Goal: Task Accomplishment & Management: Use online tool/utility

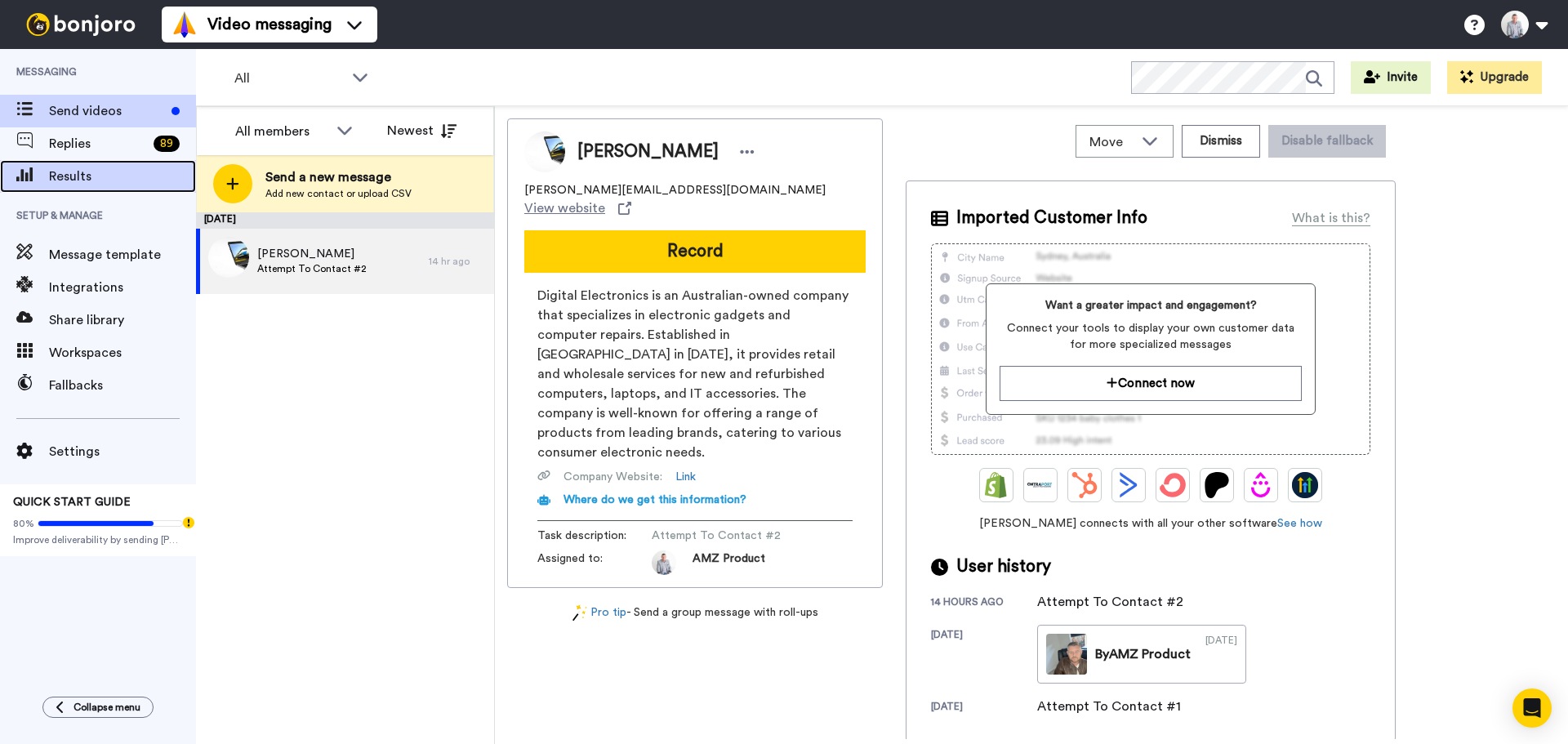
click at [72, 168] on span "Results" at bounding box center [122, 176] width 147 height 19
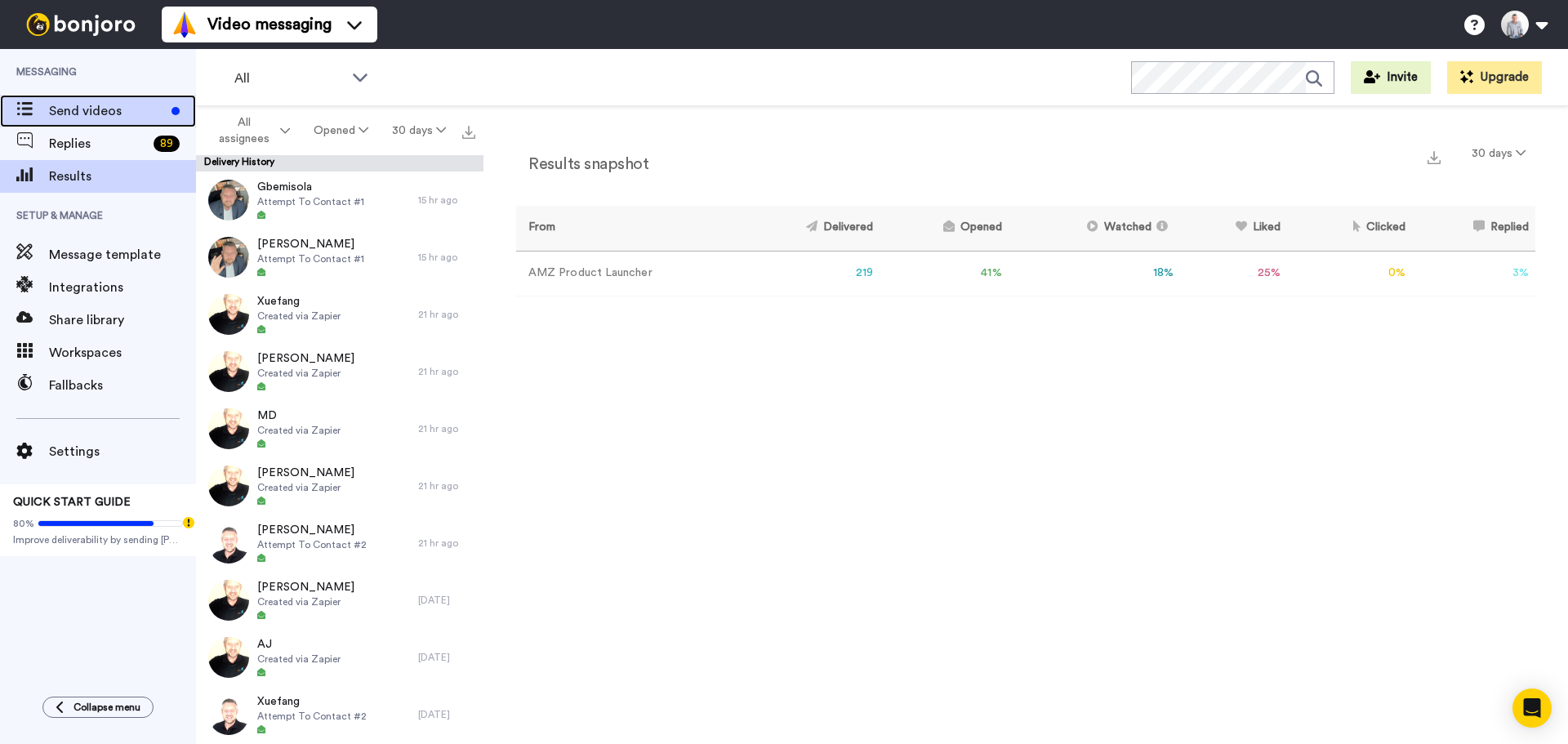
click at [109, 122] on div "Send videos" at bounding box center [97, 110] width 196 height 32
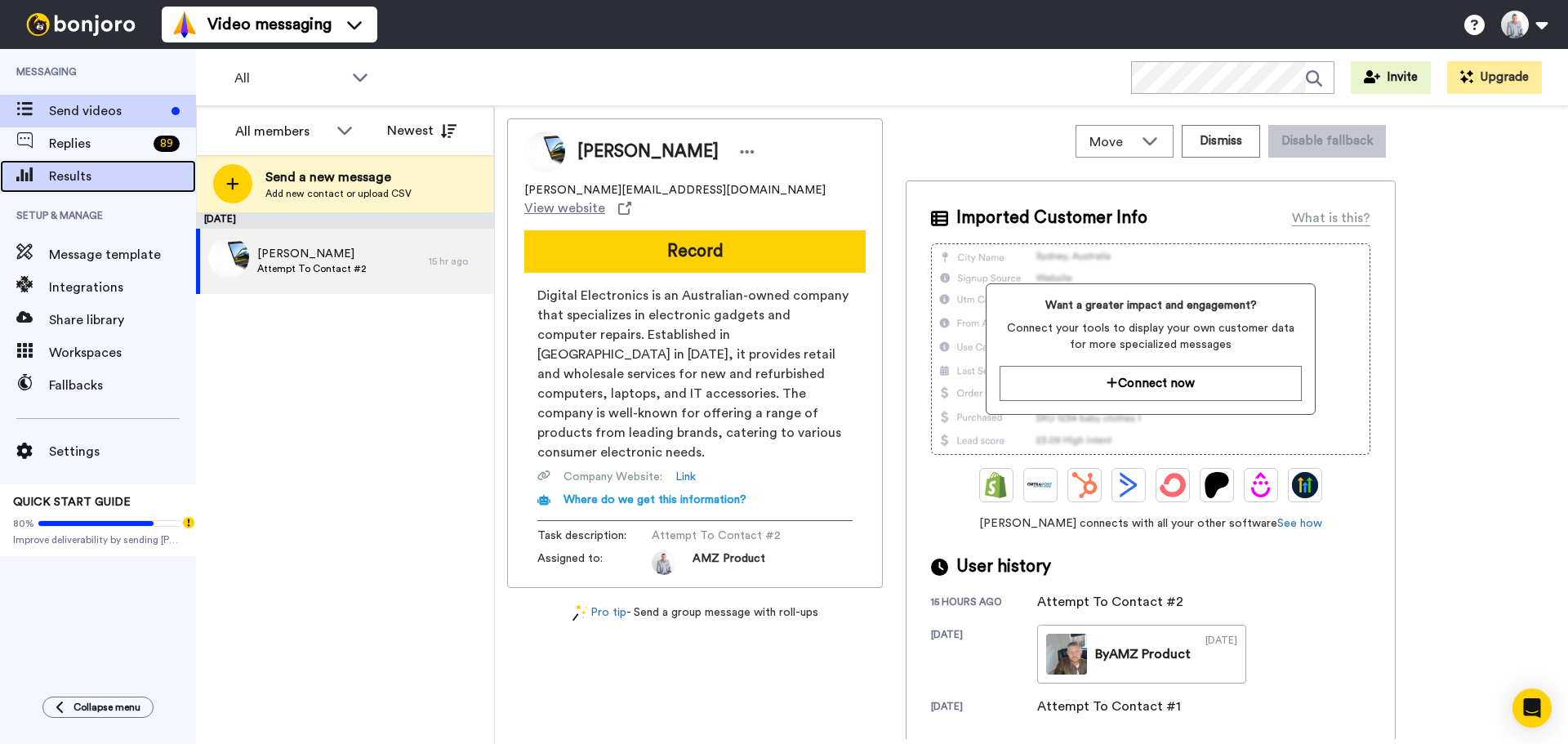
click at [78, 166] on div "Results" at bounding box center [97, 175] width 196 height 32
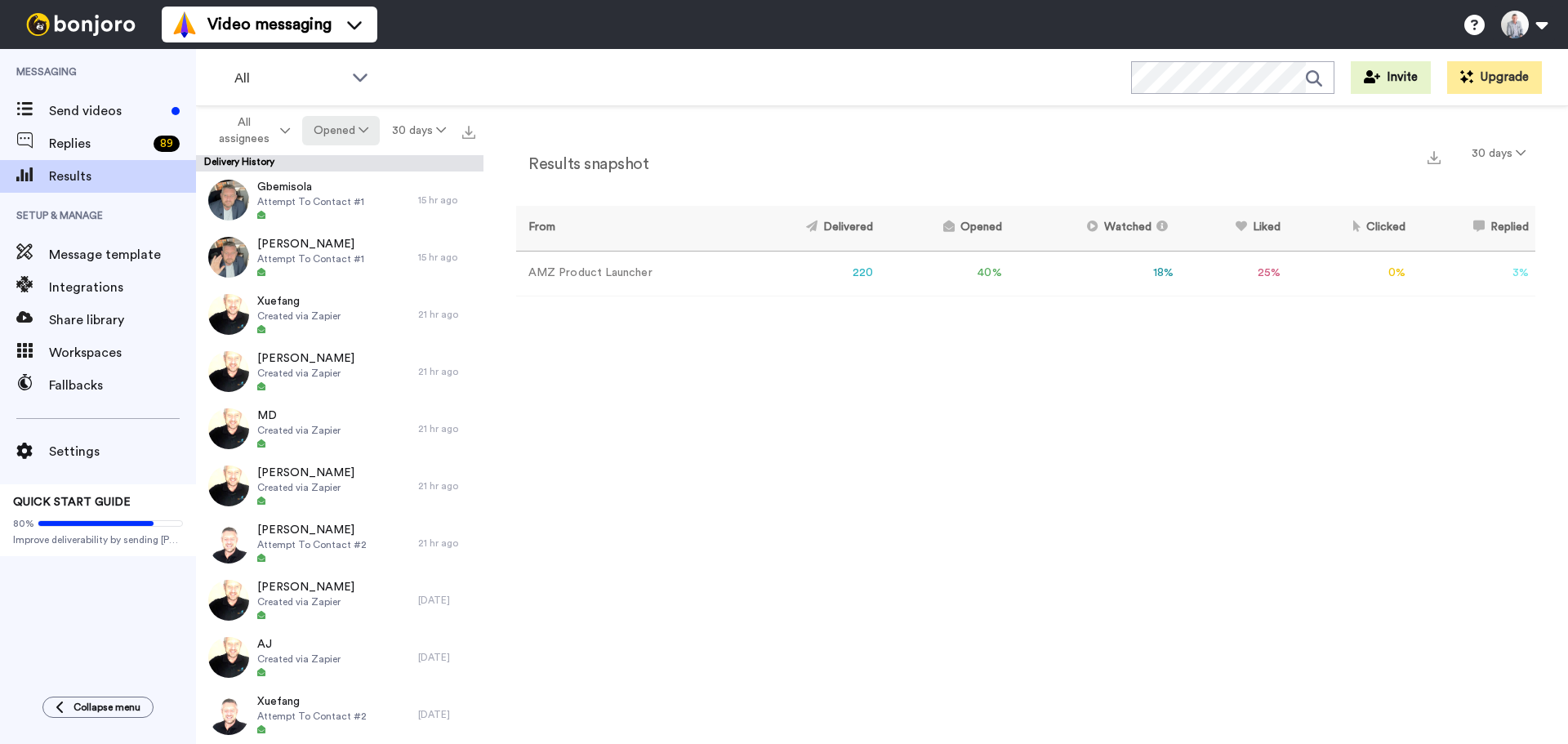
click at [326, 134] on button "Opened" at bounding box center [341, 131] width 78 height 30
click at [313, 161] on icon at bounding box center [310, 162] width 12 height 12
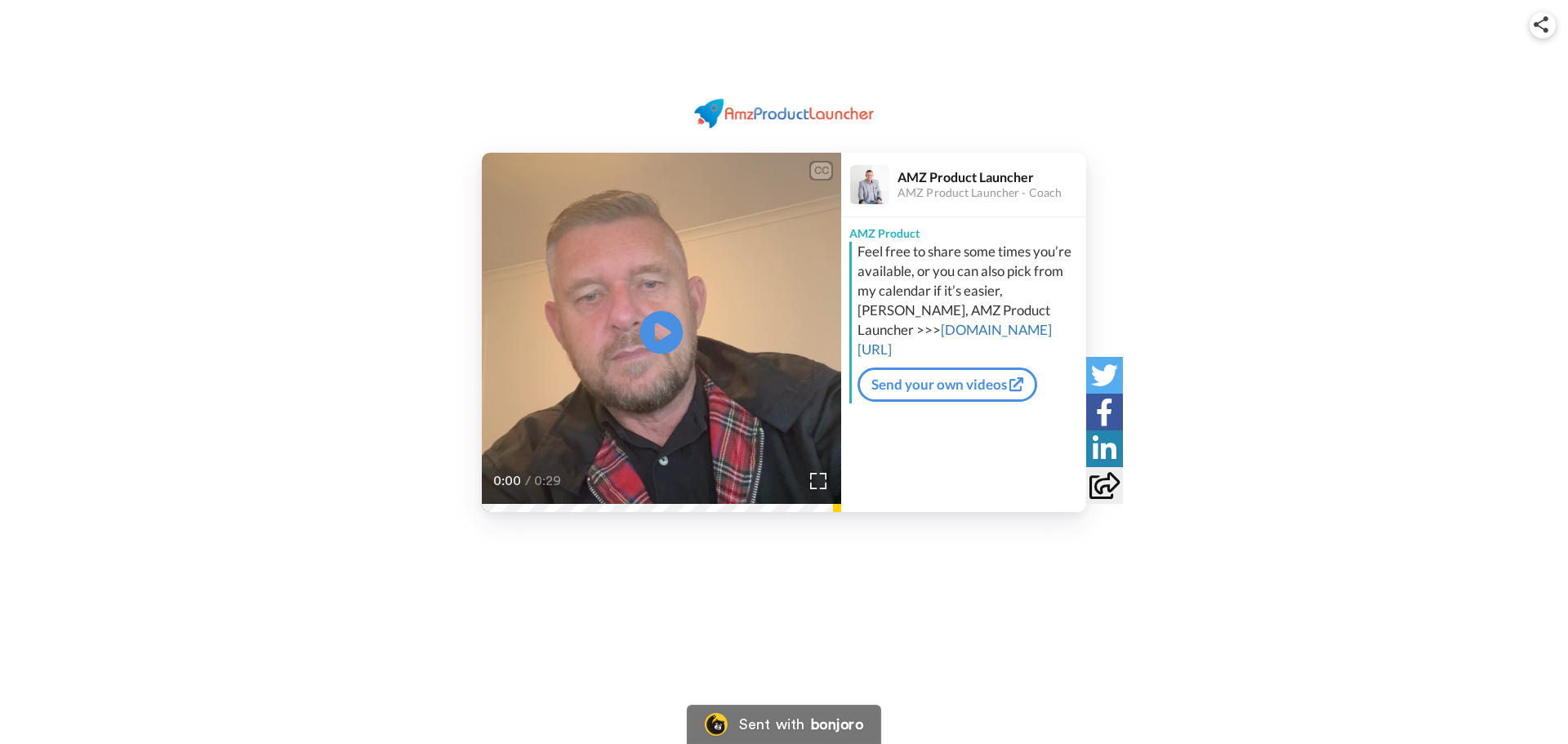
click at [656, 339] on icon "Play/Pause" at bounding box center [662, 333] width 44 height 78
